Goal: Contribute content: Add original content to the website for others to see

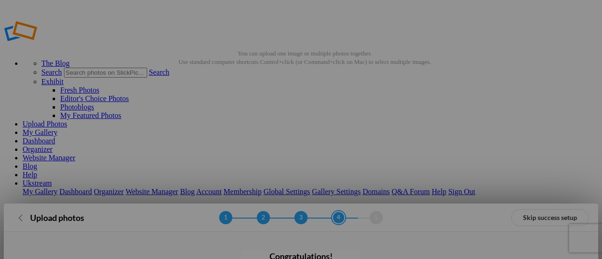
scroll to position [4, 0]
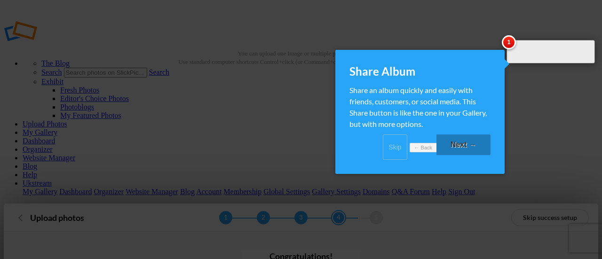
click at [455, 149] on link "Next →" at bounding box center [463, 144] width 54 height 21
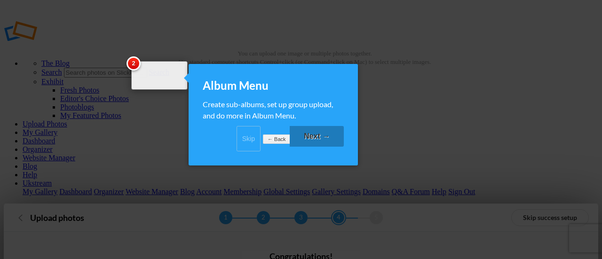
click at [317, 147] on link "Next →" at bounding box center [317, 136] width 54 height 21
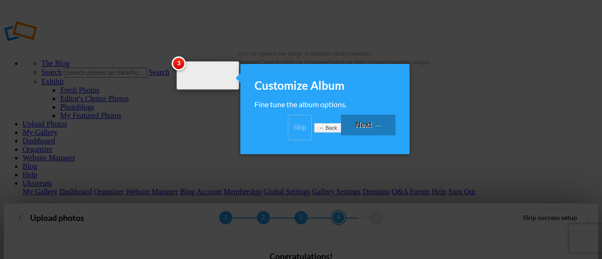
click at [359, 128] on link "Next →" at bounding box center [368, 125] width 54 height 21
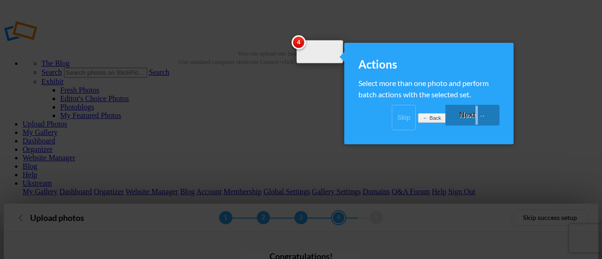
click at [477, 126] on link "Next →" at bounding box center [472, 115] width 54 height 21
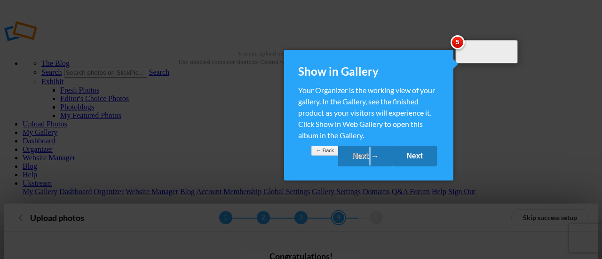
click at [411, 166] on link "Next" at bounding box center [414, 156] width 45 height 21
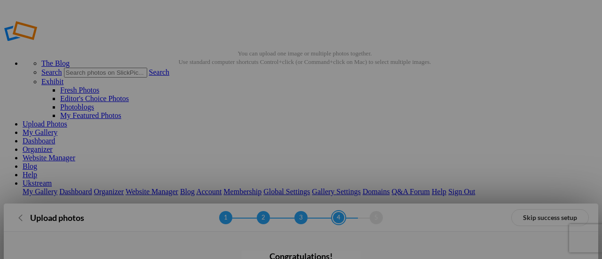
click at [534, 209] on link "Skip success setup" at bounding box center [550, 217] width 78 height 17
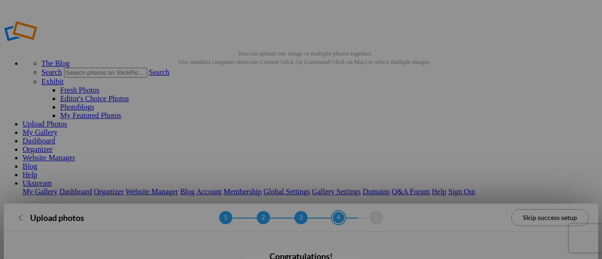
click at [554, 209] on link "Skip success setup" at bounding box center [550, 217] width 78 height 17
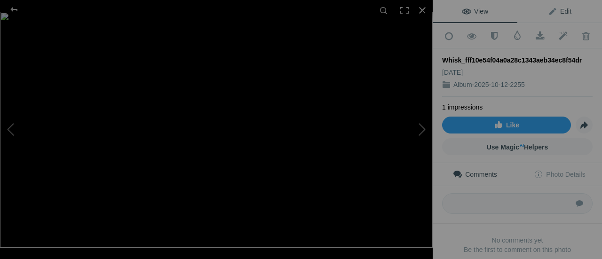
click at [552, 15] on link "Edit" at bounding box center [559, 11] width 85 height 23
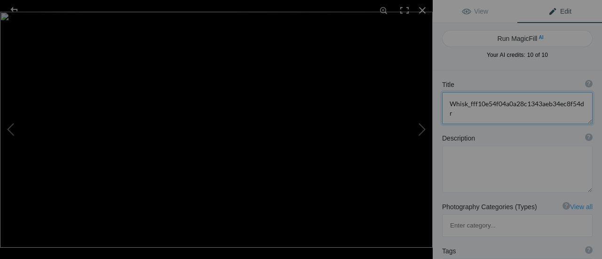
click at [476, 107] on textarea at bounding box center [517, 108] width 150 height 32
paste textarea "atch Live Sports & Football in HD with UKStream IPTV UK Service"
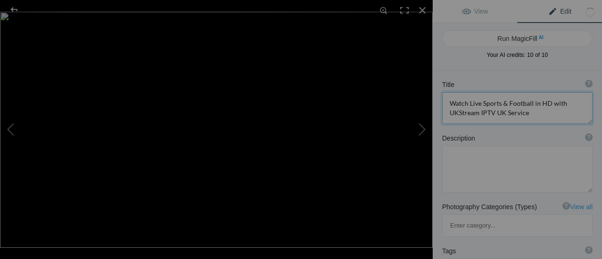
type textarea "Watch Live Sports & Football in HD with UKStream IPTV UK Service"
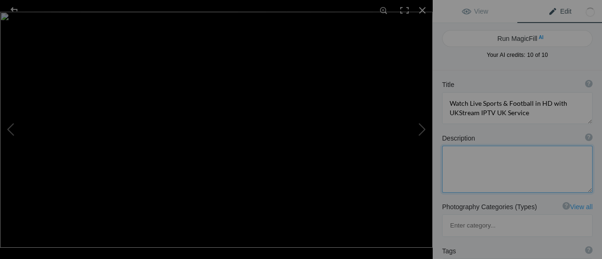
click at [482, 164] on textarea at bounding box center [517, 169] width 150 height 47
paste textarea "Enjoy the best IPTV UK experience with crystal-clear quality, thousands of live…"
type textarea "Enjoy the best IPTV UK experience with crystal-clear quality, thousands of live…"
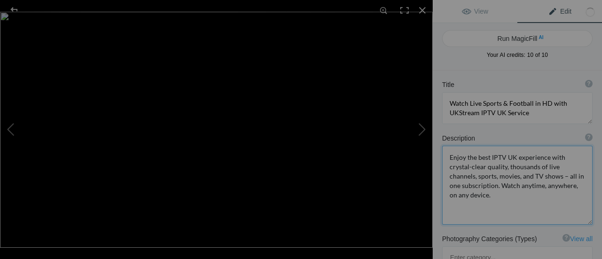
click at [530, 196] on textarea at bounding box center [517, 185] width 150 height 79
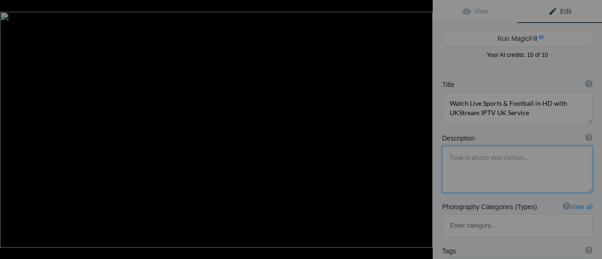
scroll to position [0, 0]
paste textarea "Best IPTV UK service provider with HD quality, live channels, sports, movies & …"
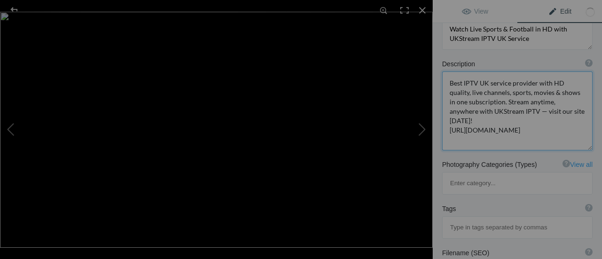
scroll to position [141, 0]
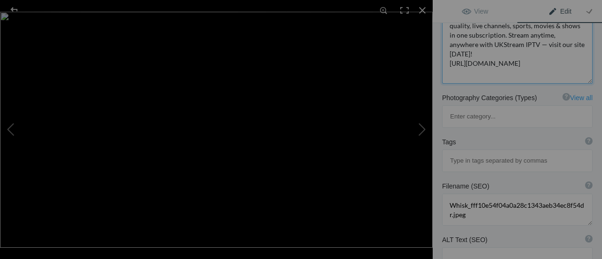
type textarea "Best IPTV UK service provider with HD quality, live channels, sports, movies & …"
click at [476, 152] on input at bounding box center [517, 160] width 140 height 17
type input "IPTV"
type input "IPTV UK"
type input "IPTV"
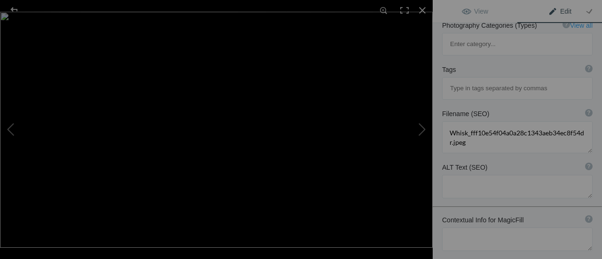
scroll to position [199, 0]
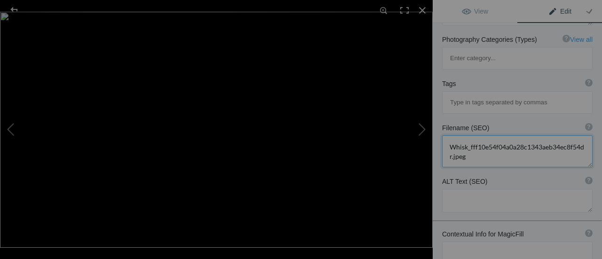
click at [484, 135] on textarea at bounding box center [517, 151] width 150 height 32
click at [482, 135] on textarea at bounding box center [517, 151] width 150 height 32
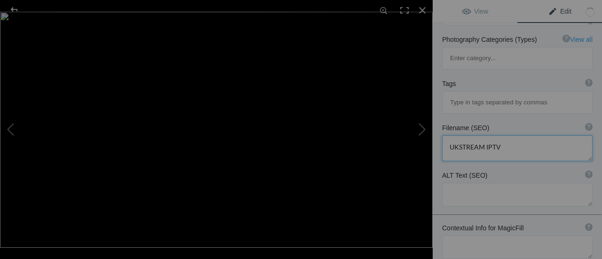
type textarea "UKSTREAM IPTV"
click at [493, 183] on textarea at bounding box center [517, 195] width 150 height 24
paste textarea "Enjoy the best IPTV UK experience with crystal-clear quality, thousands of live…"
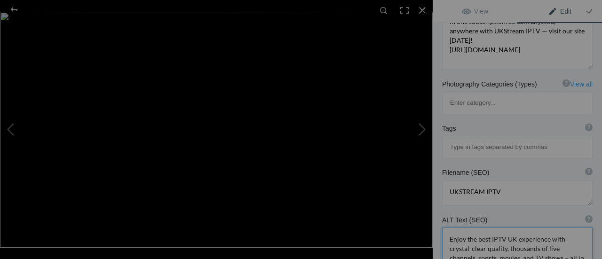
scroll to position [296, 0]
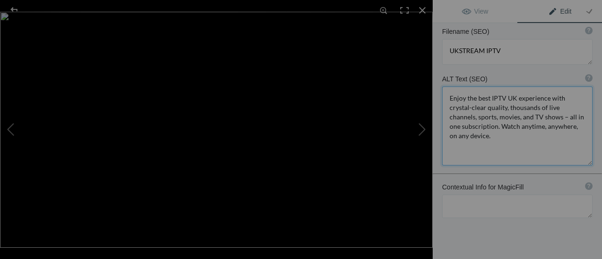
type textarea "Enjoy the best IPTV UK experience with crystal-clear quality, thousands of live…"
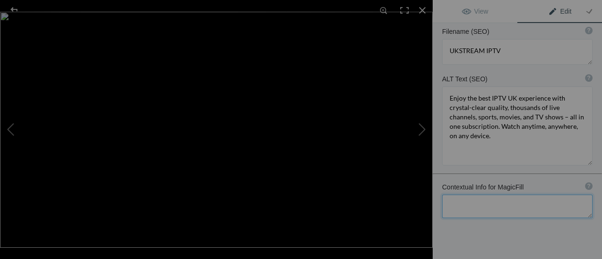
click at [510, 195] on textarea at bounding box center [517, 207] width 150 height 24
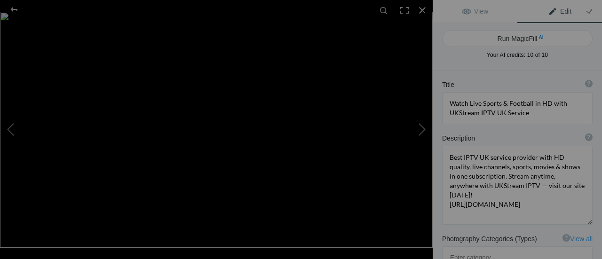
scroll to position [0, 0]
type textarea "IPTV"
click at [494, 69] on div "Run MagicFill AI Your AI credits: 10 of 10 You have used all your AI credits Up…" at bounding box center [517, 46] width 169 height 47
click at [500, 96] on textarea at bounding box center [517, 108] width 150 height 32
click at [496, 87] on div "Title ? Photo title is one of the highest used Search Engine ranking criteria a…" at bounding box center [517, 84] width 150 height 9
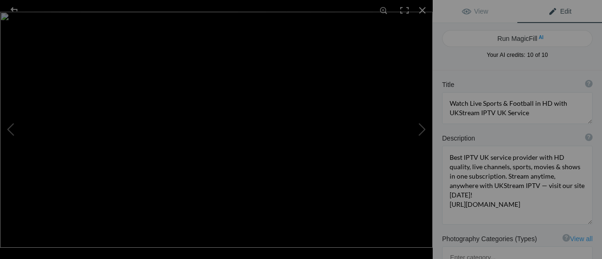
click at [487, 79] on div "Title ? Photo title is one of the highest used Search Engine ranking criteria a…" at bounding box center [517, 102] width 169 height 54
click at [470, 8] on span "View" at bounding box center [475, 12] width 26 height 8
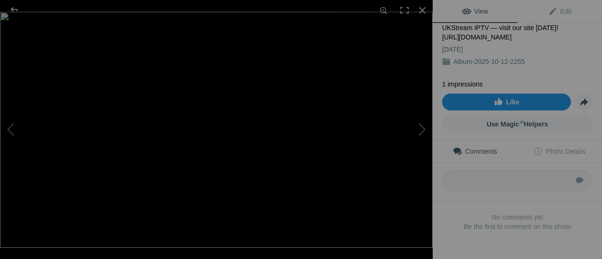
scroll to position [32, 0]
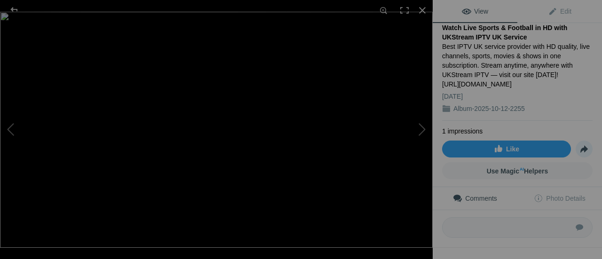
click at [581, 149] on span "Share" at bounding box center [584, 149] width 16 height 16
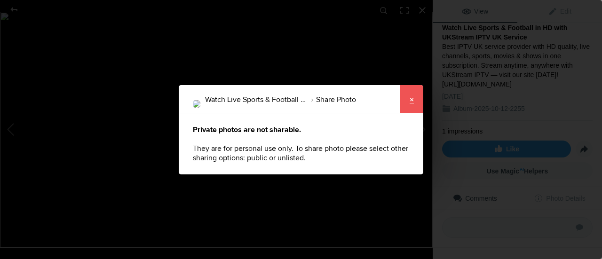
click at [407, 103] on link "×" at bounding box center [412, 99] width 24 height 28
